Goal: Transaction & Acquisition: Purchase product/service

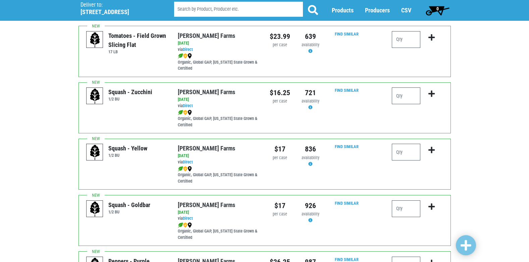
scroll to position [503, 0]
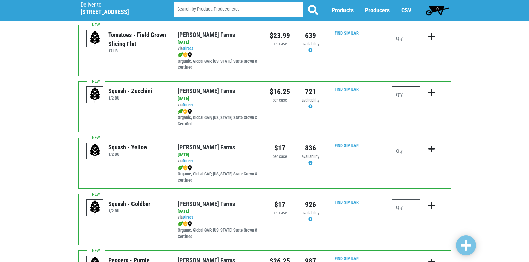
click at [398, 100] on input "number" at bounding box center [406, 95] width 29 height 17
click at [403, 145] on input "number" at bounding box center [406, 151] width 29 height 17
type input "1"
click at [430, 149] on icon "submit" at bounding box center [431, 149] width 6 height 7
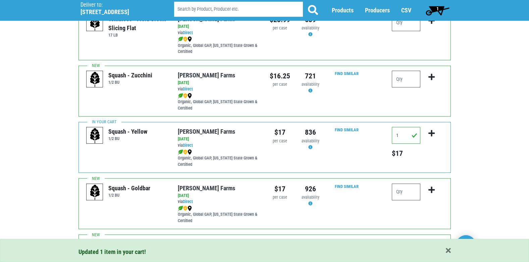
scroll to position [537, 0]
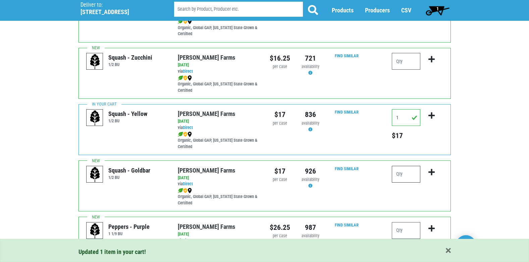
click at [409, 176] on input "number" at bounding box center [406, 174] width 29 height 17
type input "1"
click at [431, 172] on icon "submit" at bounding box center [431, 172] width 6 height 7
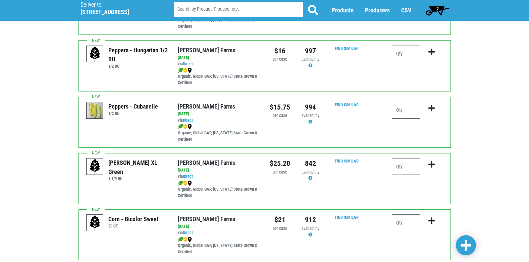
scroll to position [973, 0]
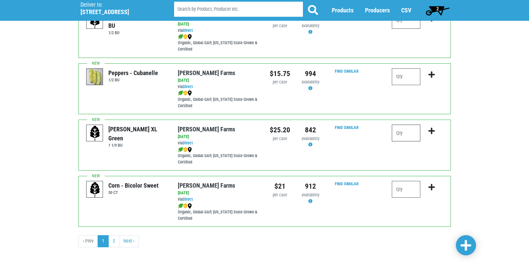
click at [399, 135] on input "number" at bounding box center [406, 133] width 29 height 17
type input "1"
click at [431, 133] on icon "submit" at bounding box center [431, 130] width 6 height 7
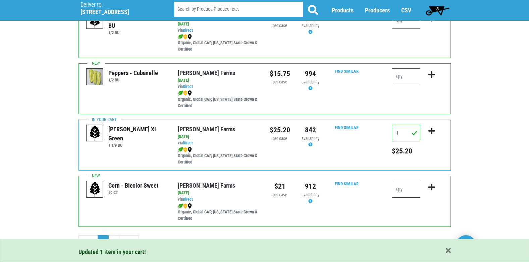
click at [412, 189] on input "number" at bounding box center [406, 189] width 29 height 17
type input "6"
click at [430, 189] on icon "submit" at bounding box center [431, 187] width 6 height 7
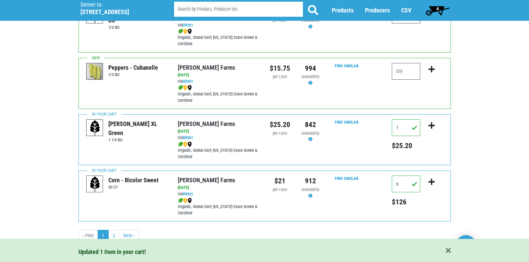
scroll to position [980, 0]
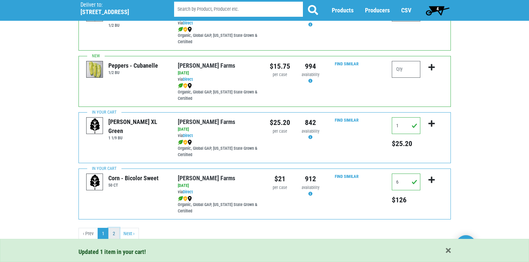
click at [114, 233] on link "2" at bounding box center [113, 234] width 11 height 12
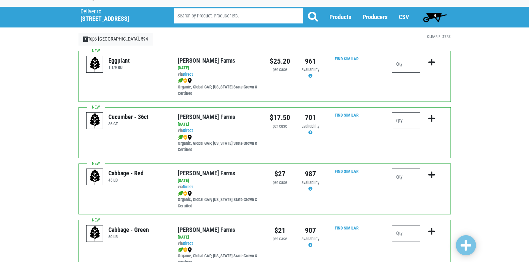
scroll to position [16, 0]
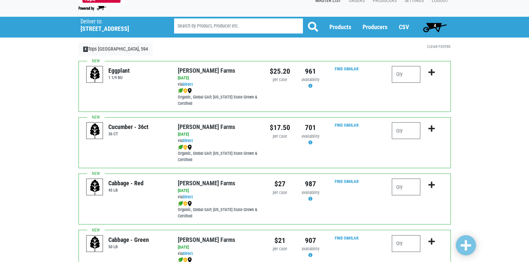
click at [434, 23] on span "4" at bounding box center [435, 25] width 2 height 5
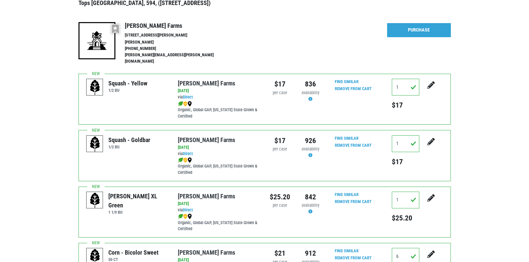
scroll to position [33, 0]
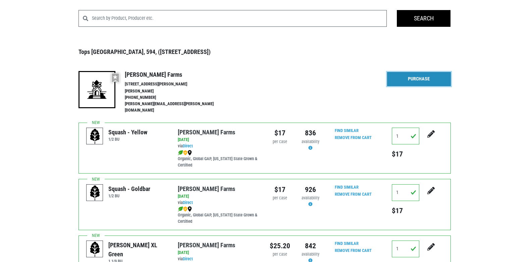
click at [395, 79] on link "Purchase" at bounding box center [419, 79] width 64 height 14
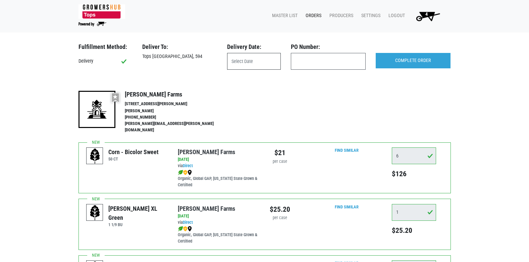
click at [240, 61] on input "text" at bounding box center [254, 61] width 54 height 17
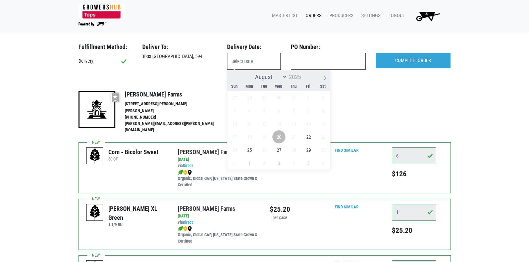
click at [282, 137] on span "20" at bounding box center [278, 136] width 13 height 13
type input "[DATE]"
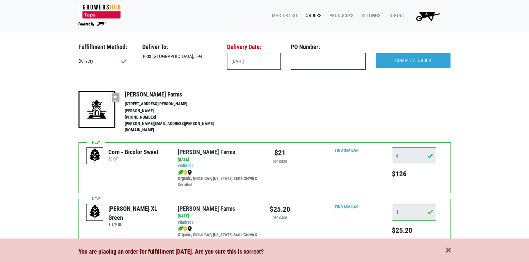
click at [312, 64] on input "text" at bounding box center [328, 61] width 75 height 17
type input "594"
click at [406, 61] on input "COMPLETE ORDER" at bounding box center [413, 60] width 75 height 15
